Goal: Check status: Check status

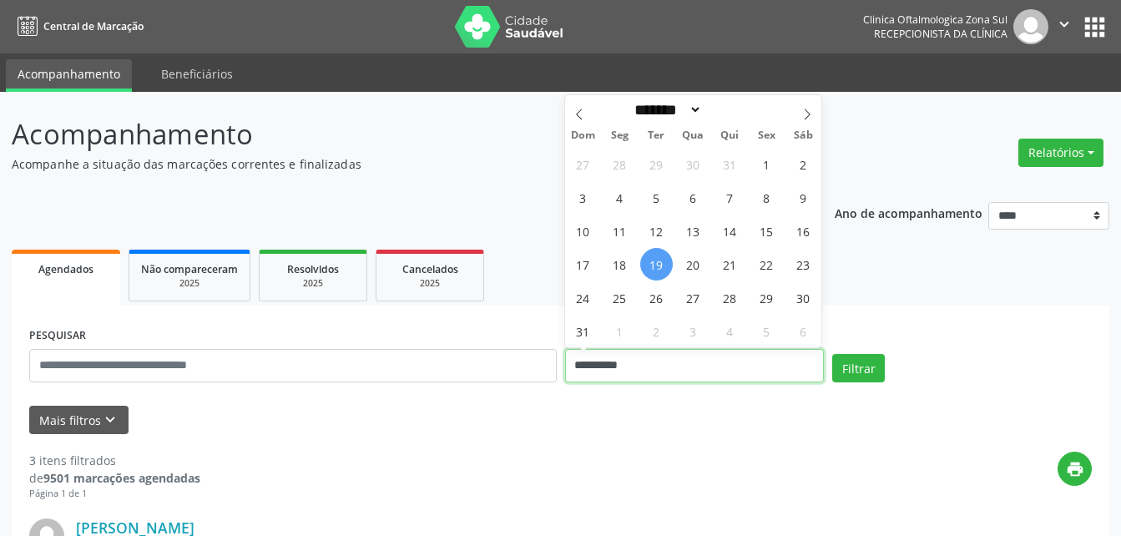
click at [598, 362] on input "**********" at bounding box center [695, 365] width 260 height 33
click at [694, 265] on span "20" at bounding box center [693, 264] width 33 height 33
type input "**********"
click at [694, 265] on span "20" at bounding box center [693, 264] width 33 height 33
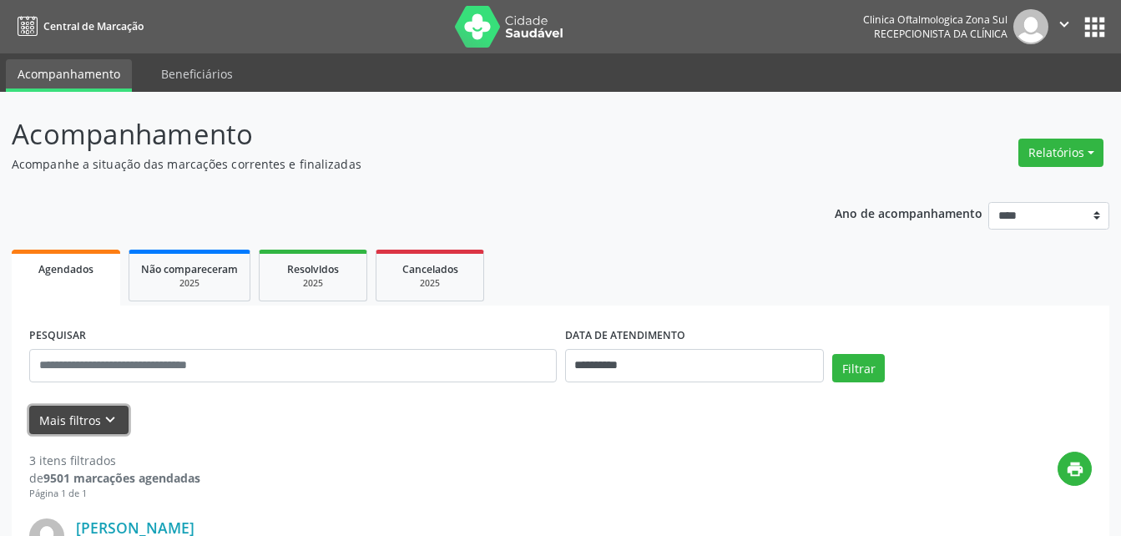
click at [61, 423] on button "Mais filtros keyboard_arrow_down" at bounding box center [78, 420] width 99 height 29
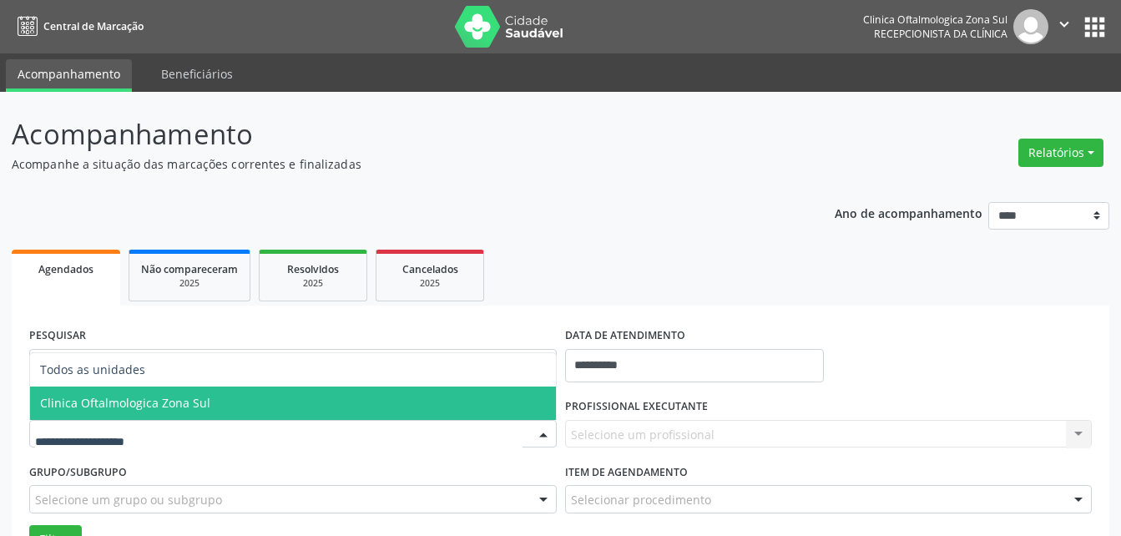
click at [153, 404] on span "Clinica Oftalmologica Zona Sul" at bounding box center [125, 403] width 170 height 16
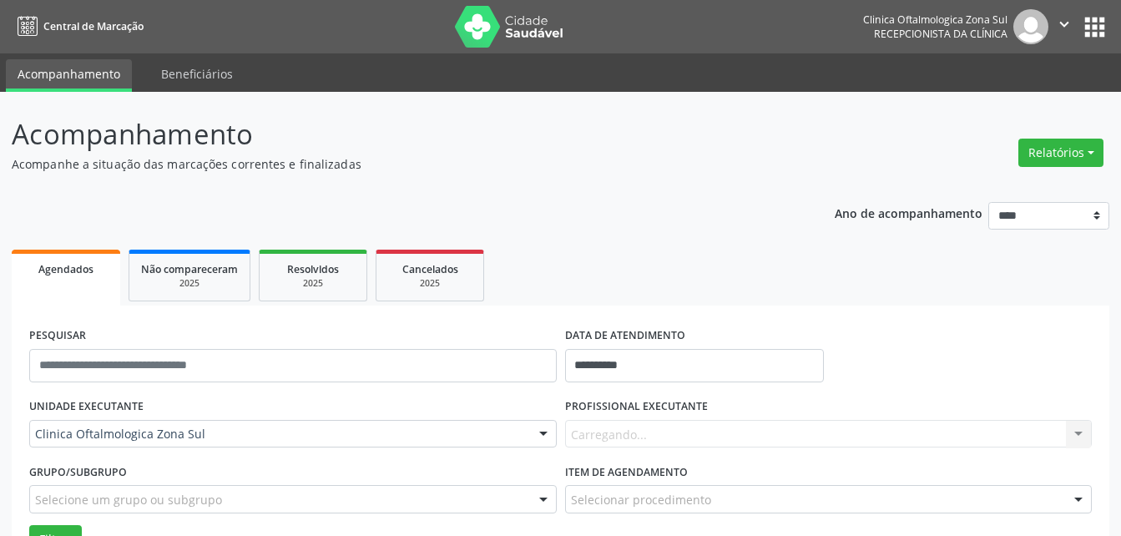
click at [153, 404] on span "Clinica Oftalmologica Zona Sul" at bounding box center [127, 403] width 175 height 16
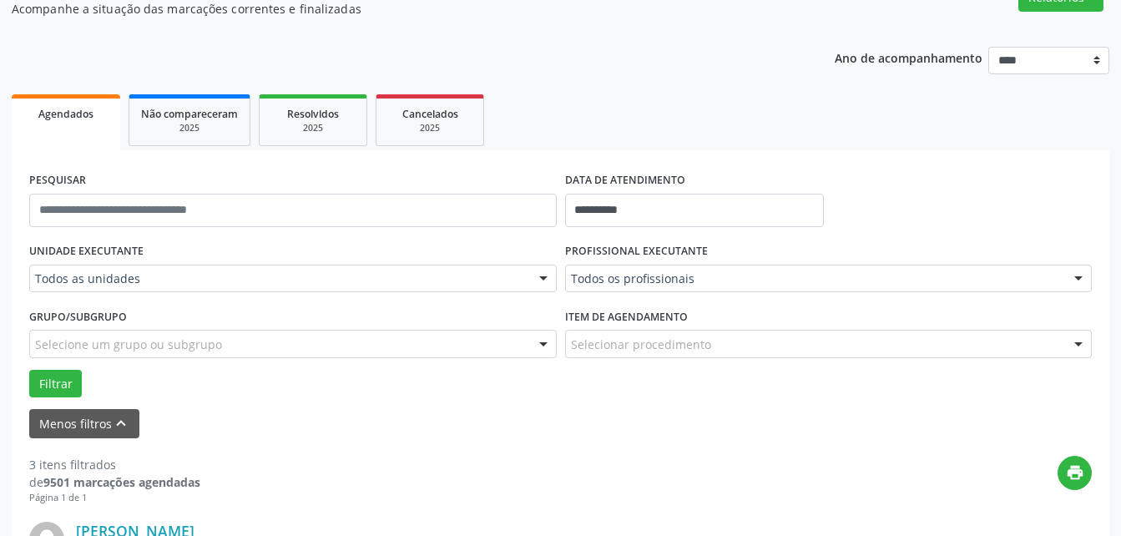
scroll to position [167, 0]
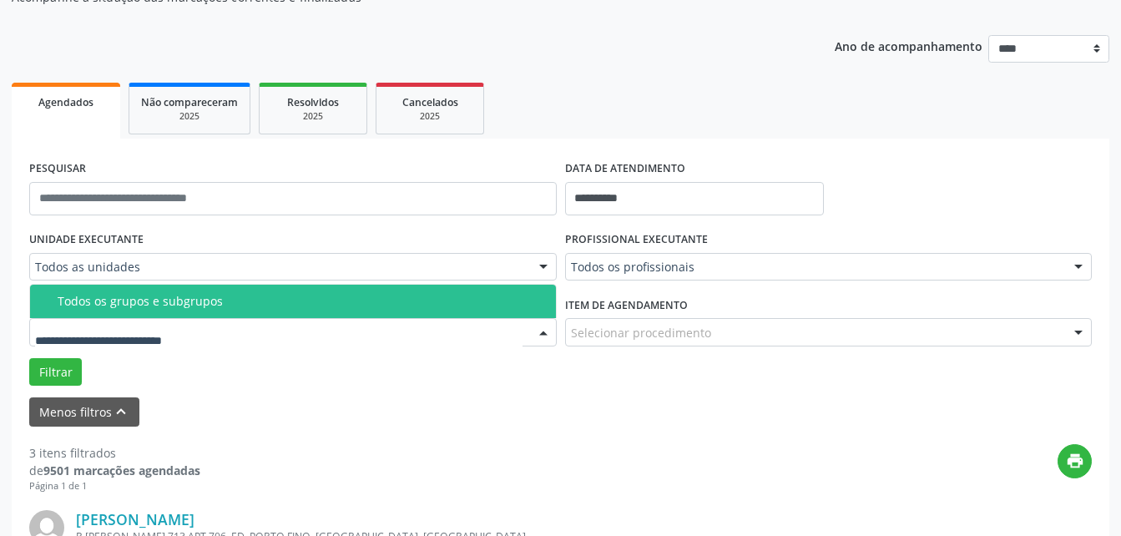
click at [141, 304] on div "Todos os grupos e subgrupos" at bounding box center [302, 301] width 489 height 13
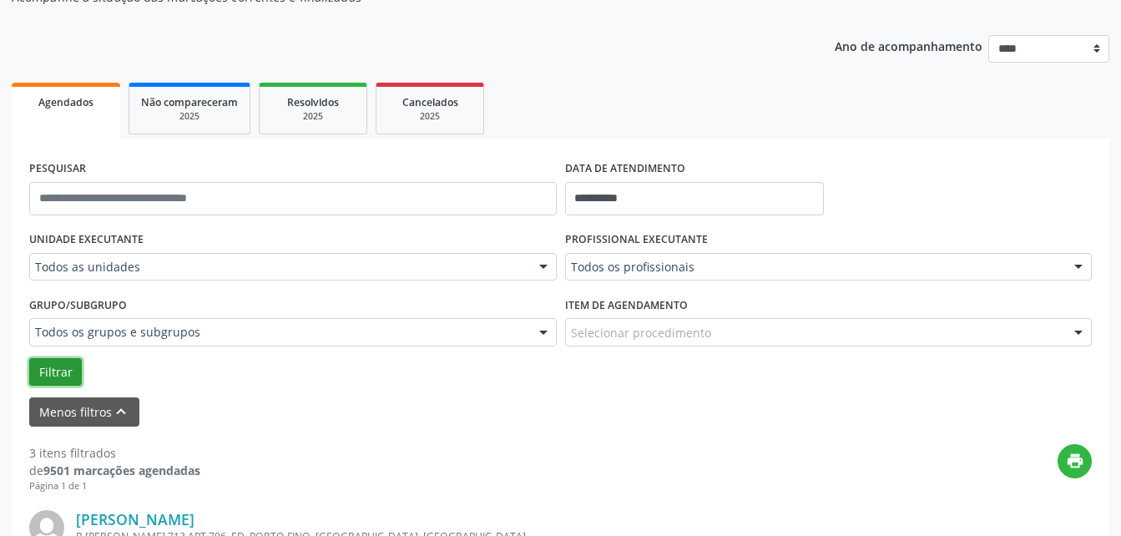
click at [68, 372] on button "Filtrar" at bounding box center [55, 372] width 53 height 28
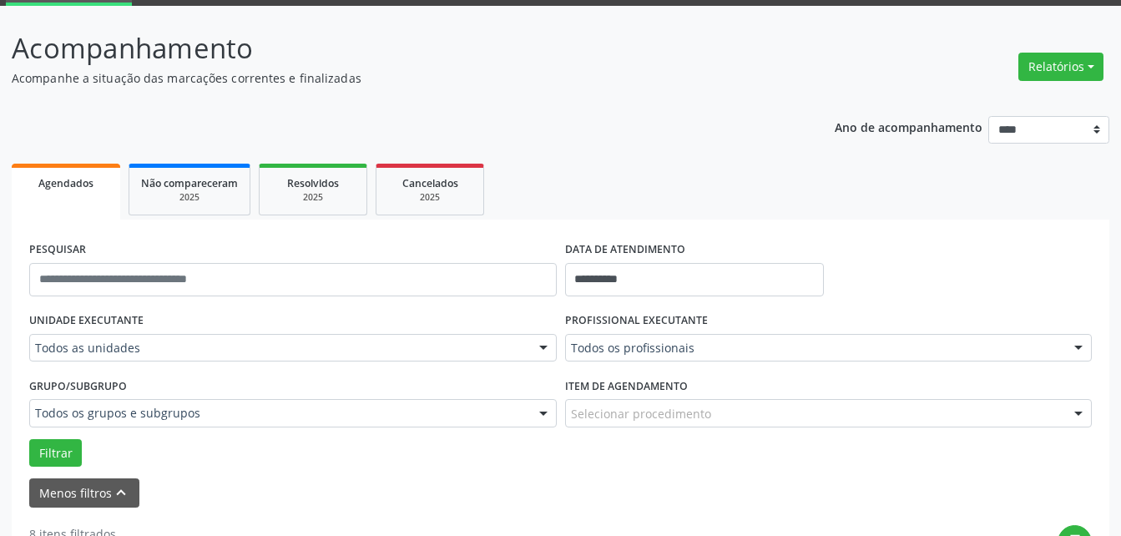
scroll to position [0, 0]
